Goal: Information Seeking & Learning: Find specific fact

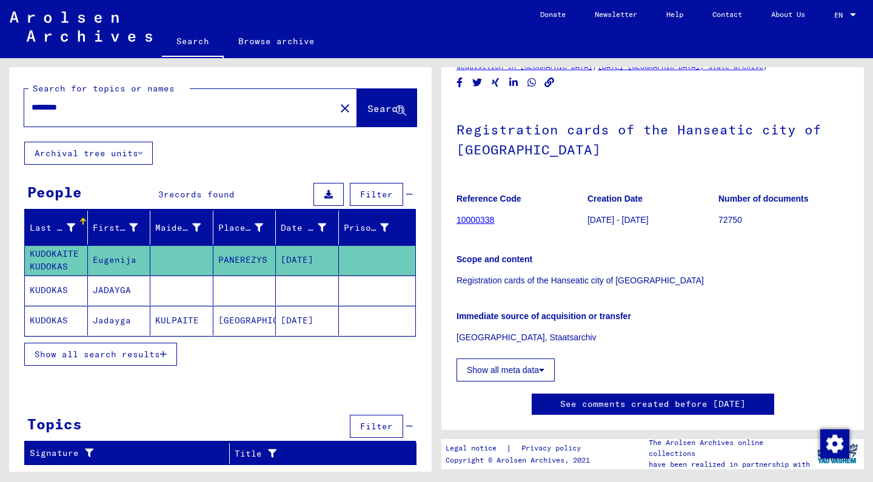
scroll to position [96, 0]
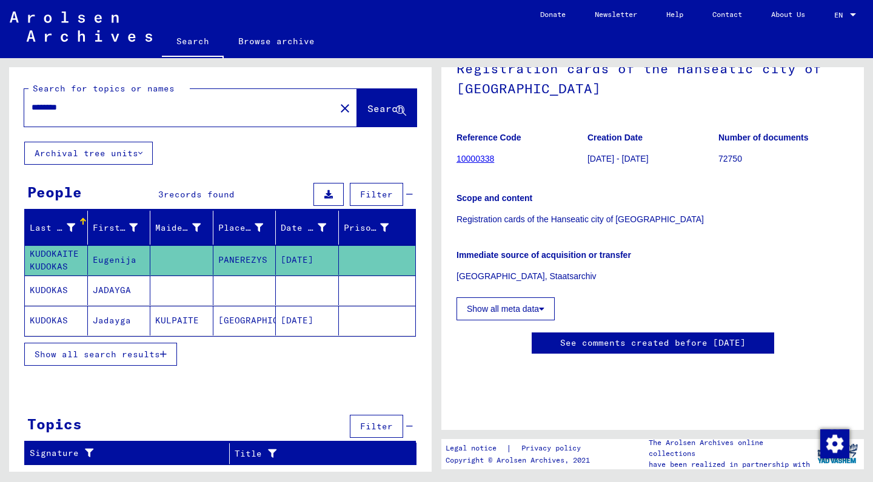
click at [541, 307] on icon at bounding box center [541, 309] width 5 height 8
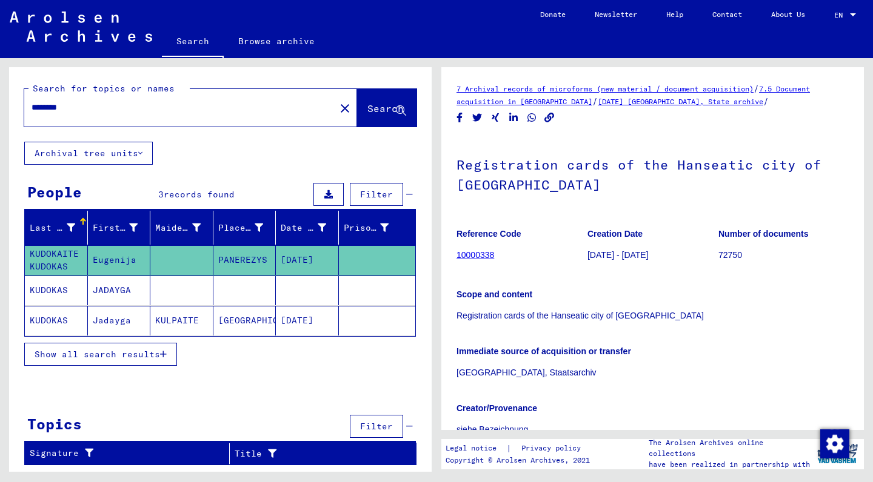
scroll to position [0, 0]
click at [480, 255] on link "10000338" at bounding box center [475, 255] width 38 height 10
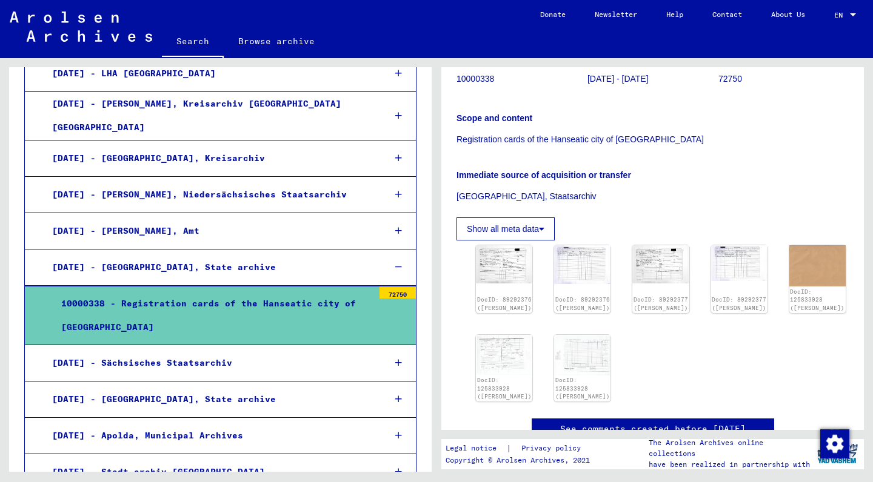
scroll to position [178, 0]
click at [503, 261] on img at bounding box center [503, 262] width 59 height 40
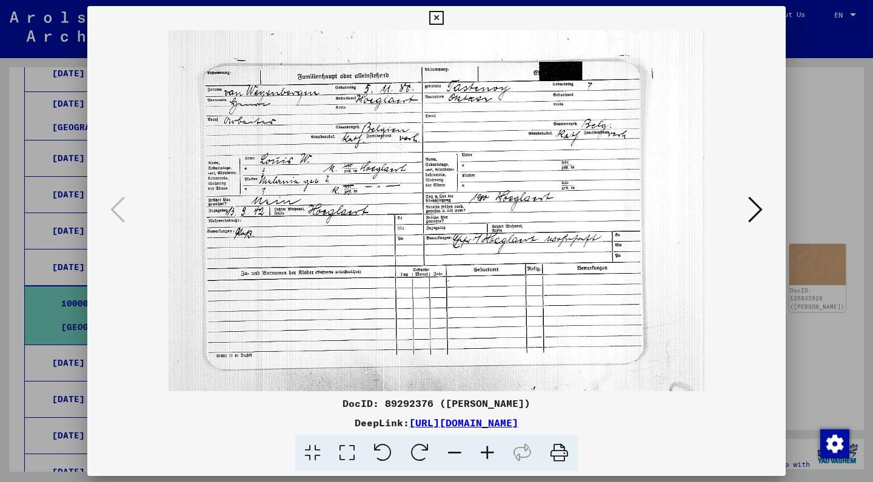
click at [759, 218] on icon at bounding box center [755, 209] width 15 height 29
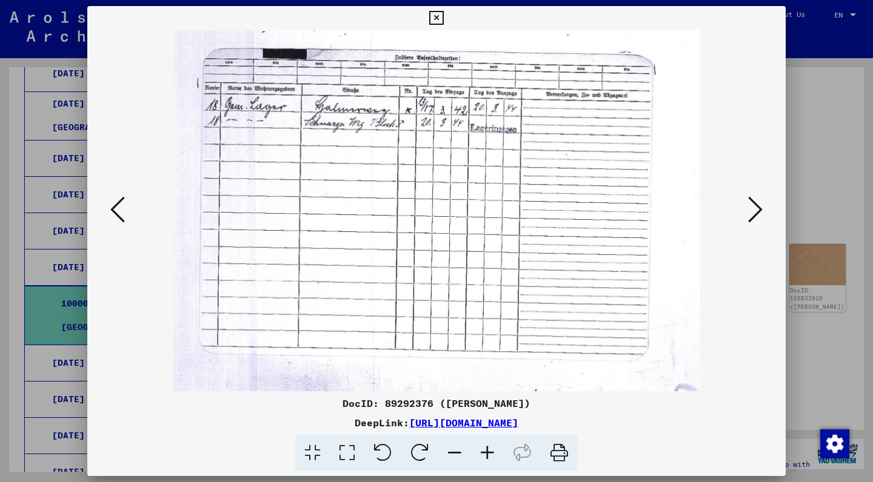
click at [759, 218] on icon at bounding box center [755, 209] width 15 height 29
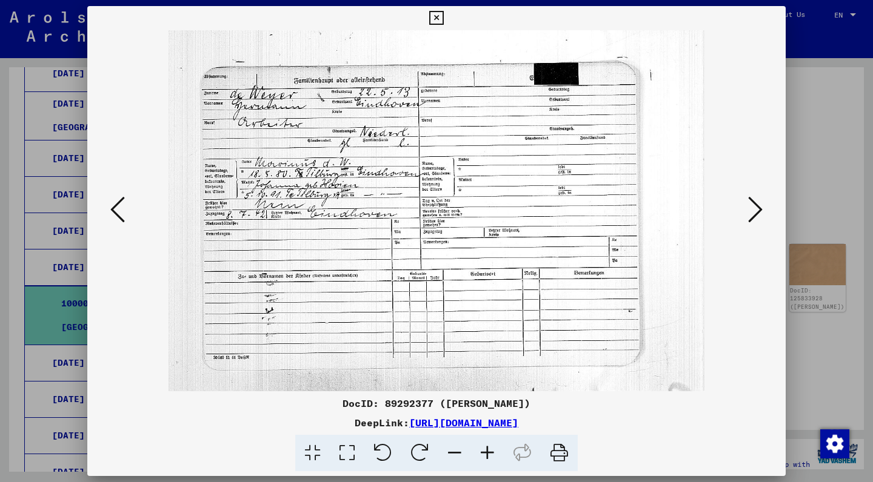
click at [759, 218] on icon at bounding box center [755, 209] width 15 height 29
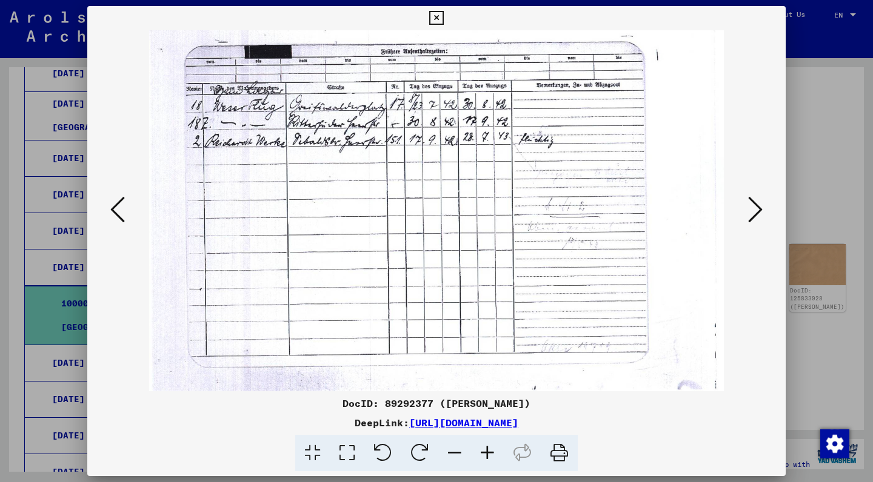
click at [759, 218] on icon at bounding box center [755, 209] width 15 height 29
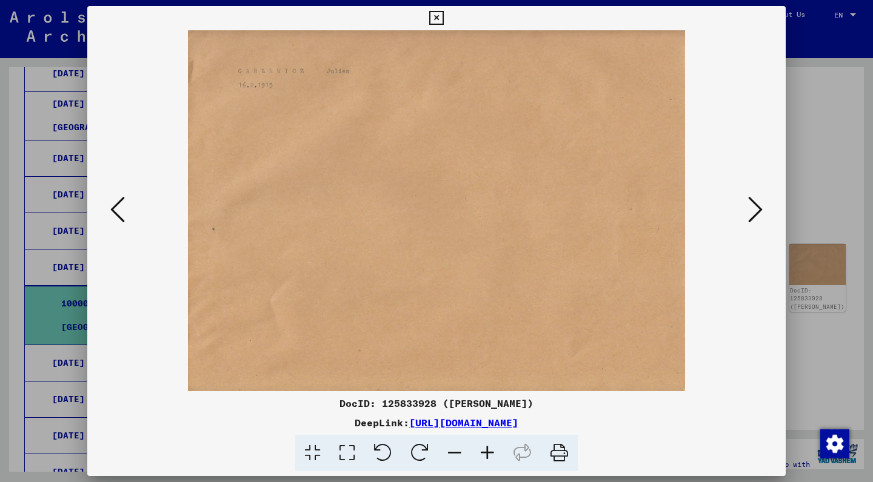
click at [759, 218] on icon at bounding box center [755, 209] width 15 height 29
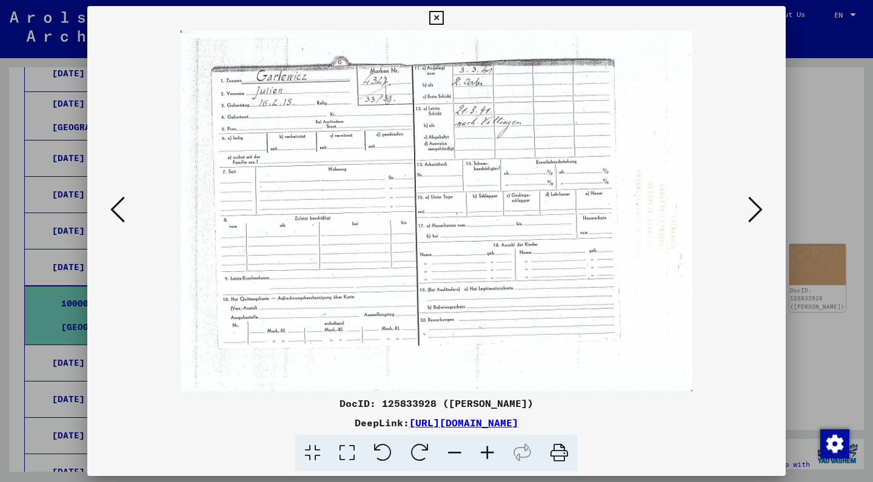
click at [759, 218] on icon at bounding box center [755, 209] width 15 height 29
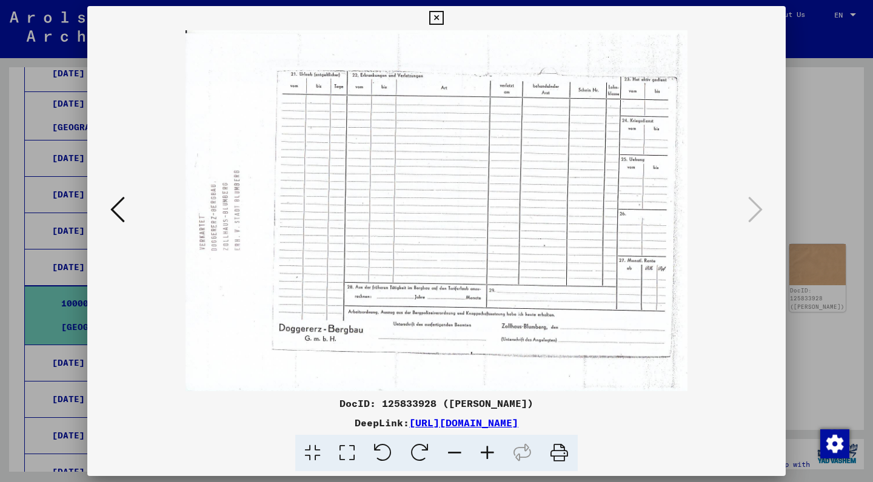
click at [443, 18] on icon at bounding box center [436, 18] width 14 height 15
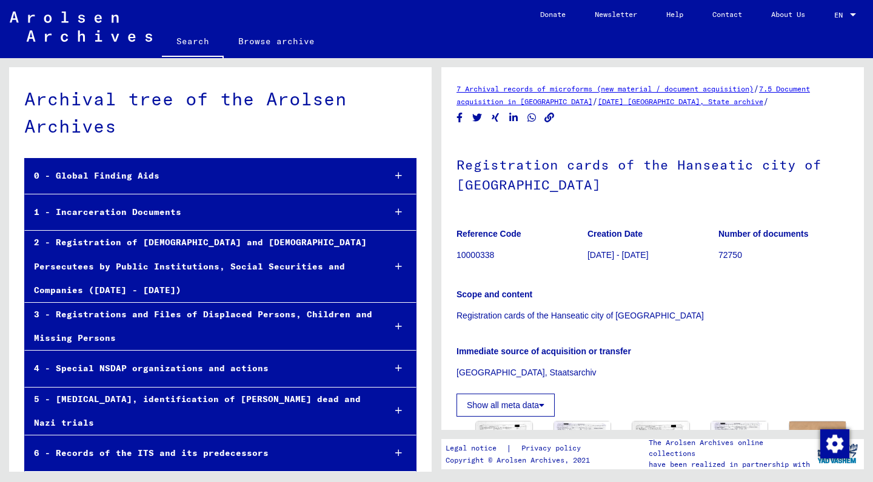
scroll to position [0, 0]
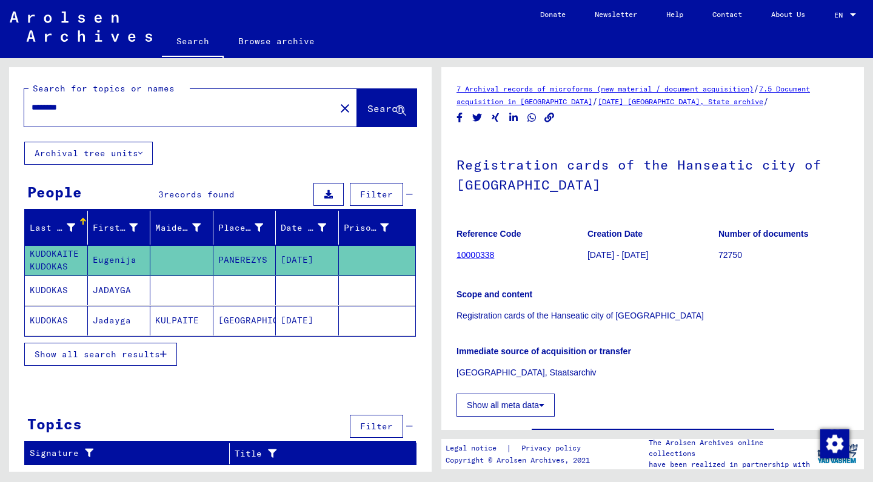
click at [55, 319] on mat-cell "KUDOKAS" at bounding box center [56, 321] width 63 height 30
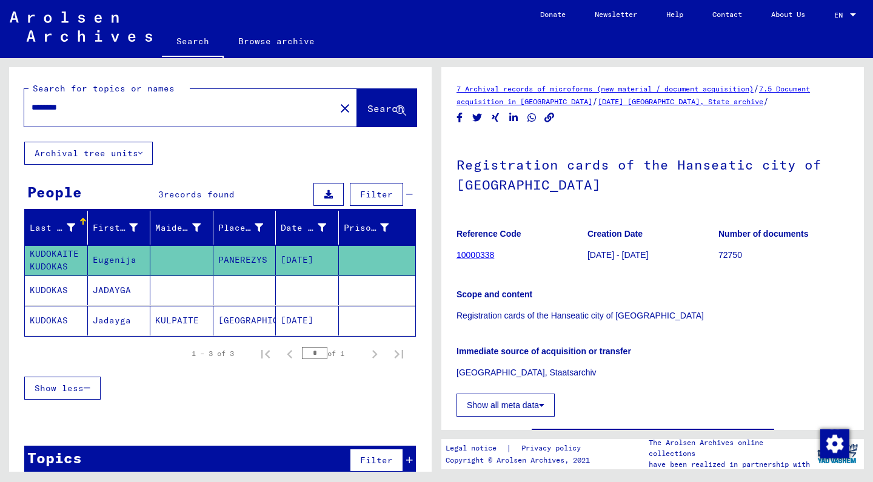
click at [55, 319] on mat-cell "KUDOKAS" at bounding box center [56, 321] width 63 height 30
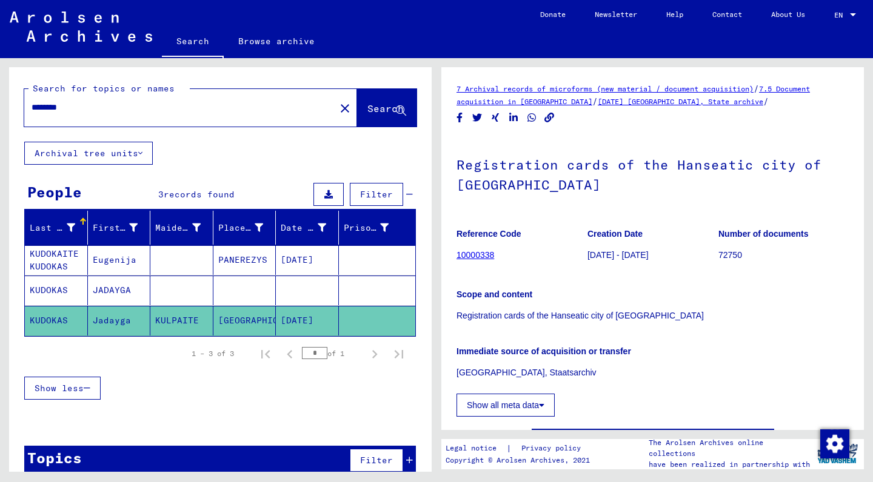
click at [57, 290] on mat-cell "KUDOKAS" at bounding box center [56, 291] width 63 height 30
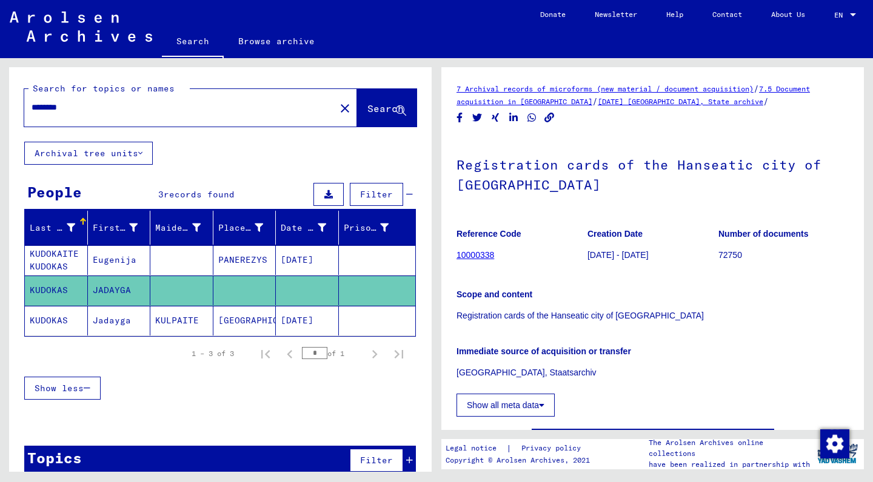
click at [55, 257] on mat-cell "KUDOKAITE KUDOKAS" at bounding box center [56, 260] width 63 height 30
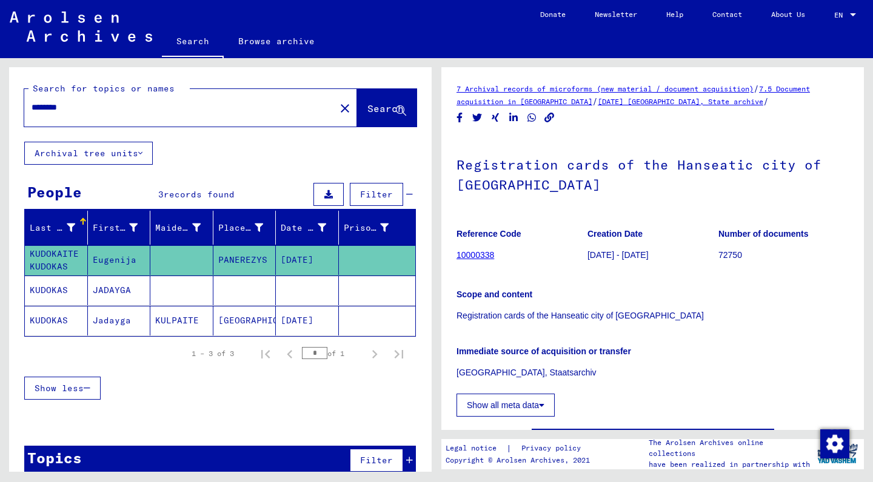
click at [118, 261] on mat-cell "Eugenija" at bounding box center [119, 260] width 63 height 30
drag, startPoint x: 121, startPoint y: 108, endPoint x: 0, endPoint y: 99, distance: 121.6
click at [0, 99] on div "Search for topics or names ******** close Search Archival tree units People 3 r…" at bounding box center [218, 265] width 436 height 414
type input "*******"
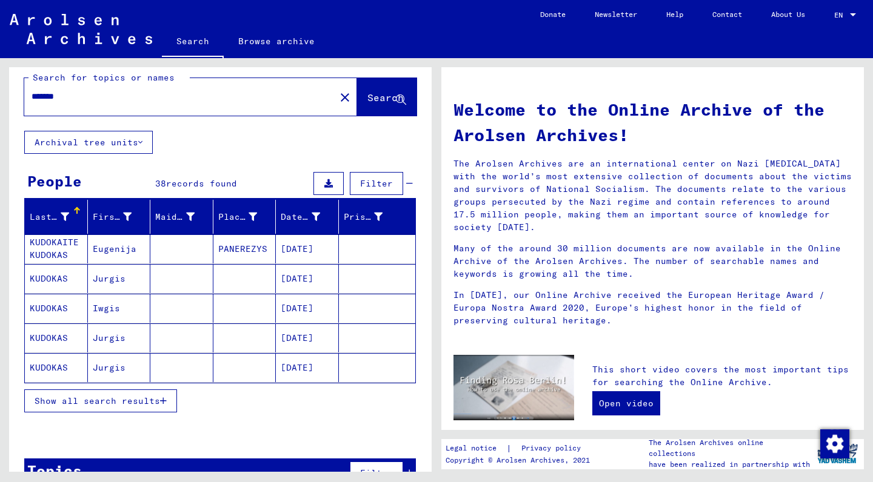
scroll to position [13, 0]
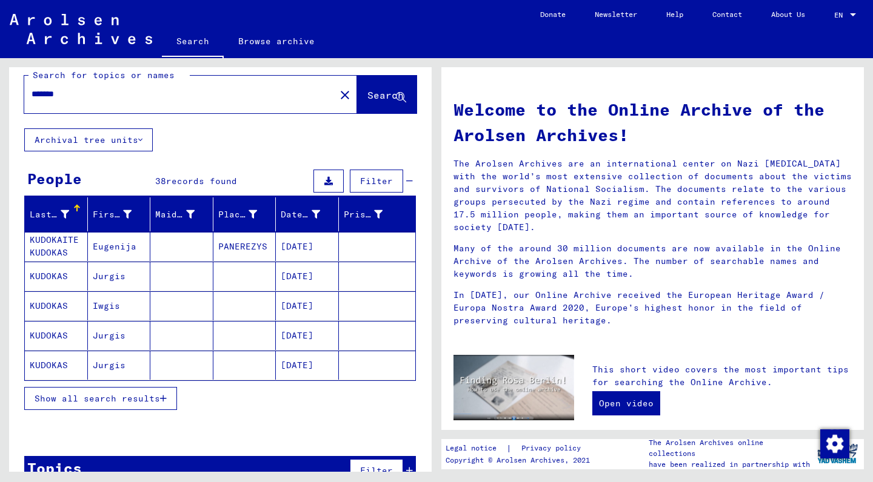
click at [122, 399] on span "Show all search results" at bounding box center [97, 398] width 125 height 11
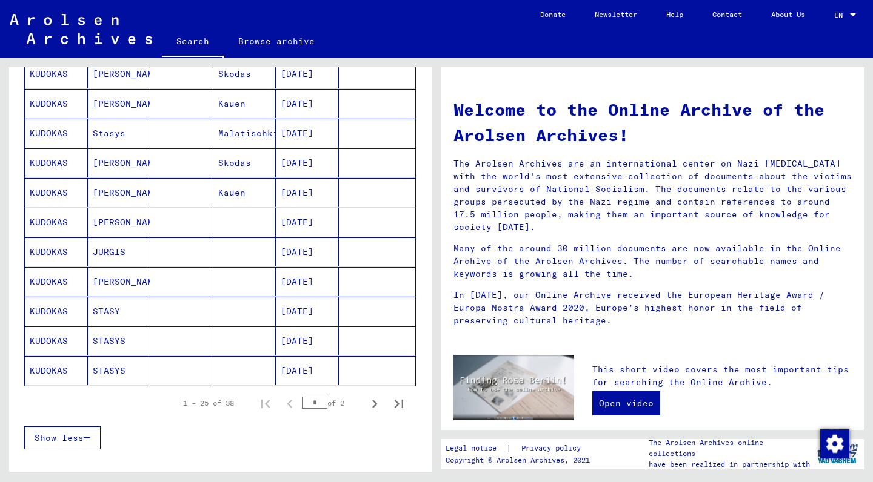
scroll to position [605, 0]
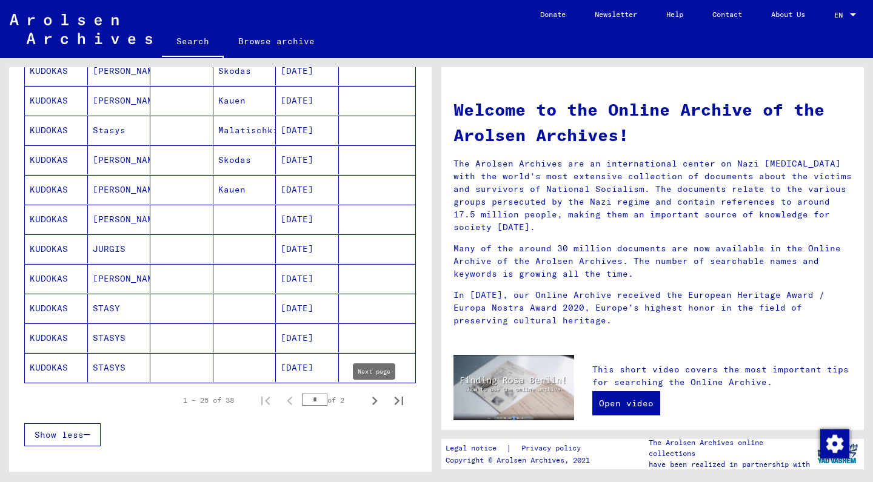
click at [370, 398] on icon "Next page" at bounding box center [374, 401] width 17 height 17
type input "*"
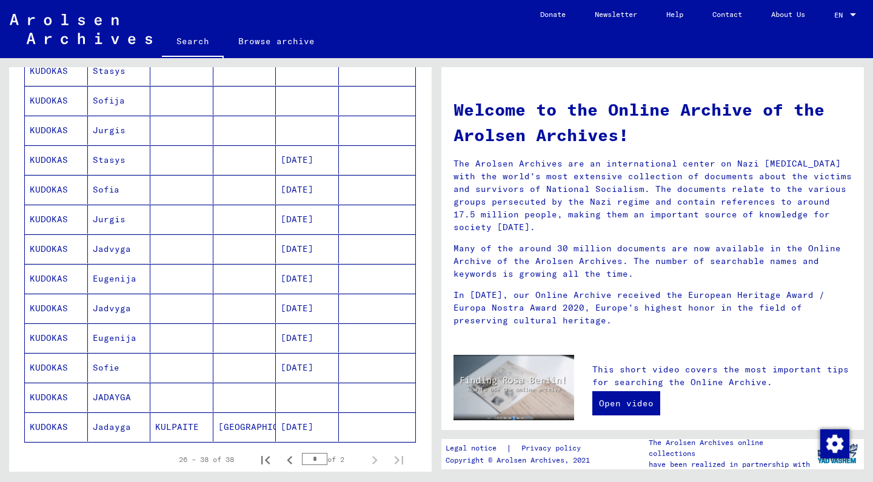
scroll to position [207, 0]
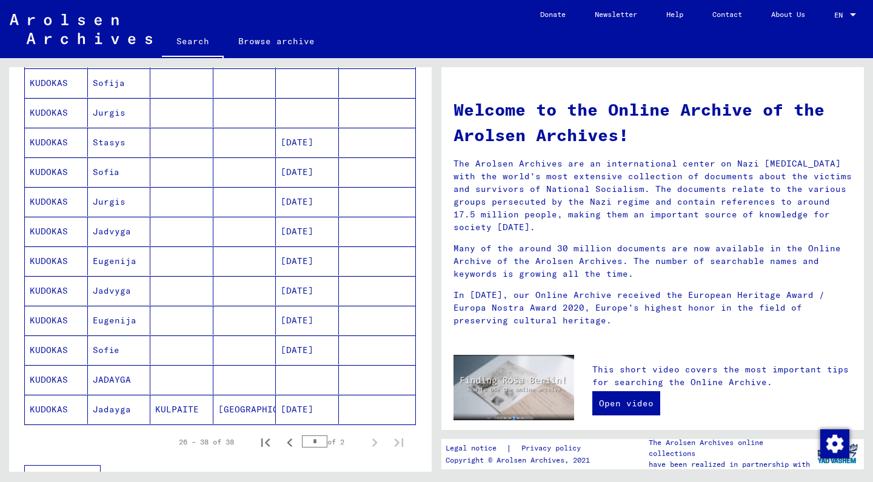
click at [112, 259] on mat-cell "Eugenija" at bounding box center [119, 261] width 63 height 29
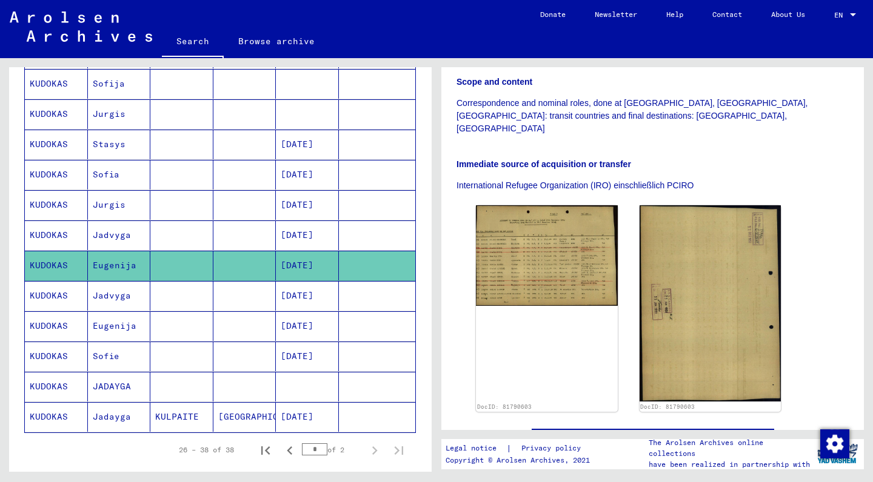
scroll to position [272, 0]
